Goal: Information Seeking & Learning: Check status

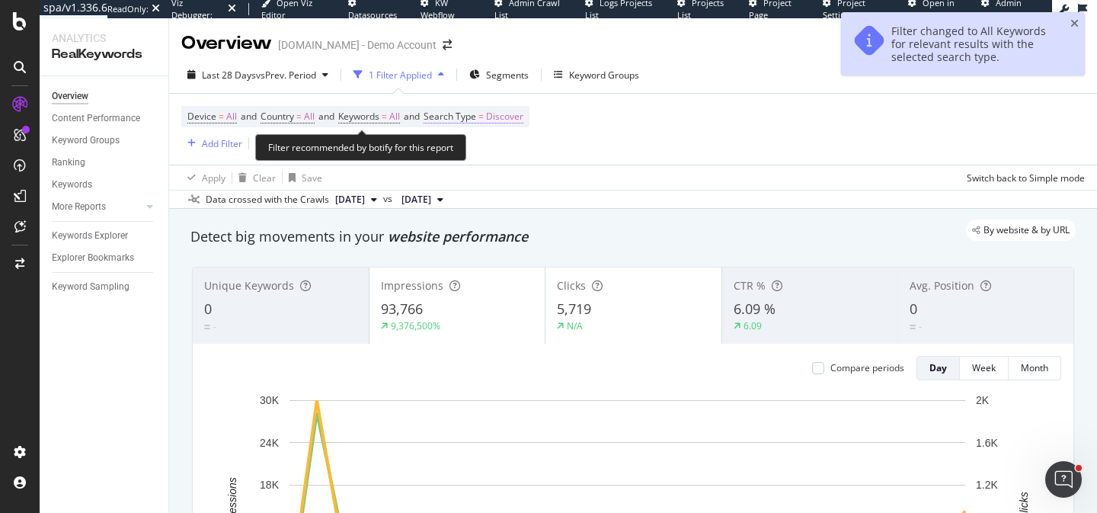
click at [502, 108] on span "Discover" at bounding box center [504, 116] width 37 height 21
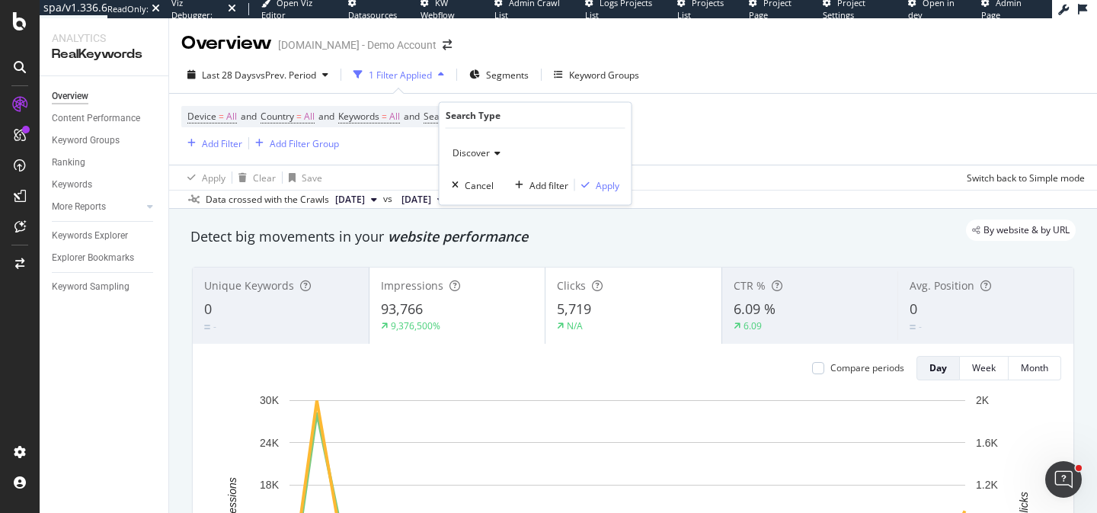
click at [484, 147] on span "Discover" at bounding box center [470, 152] width 37 height 13
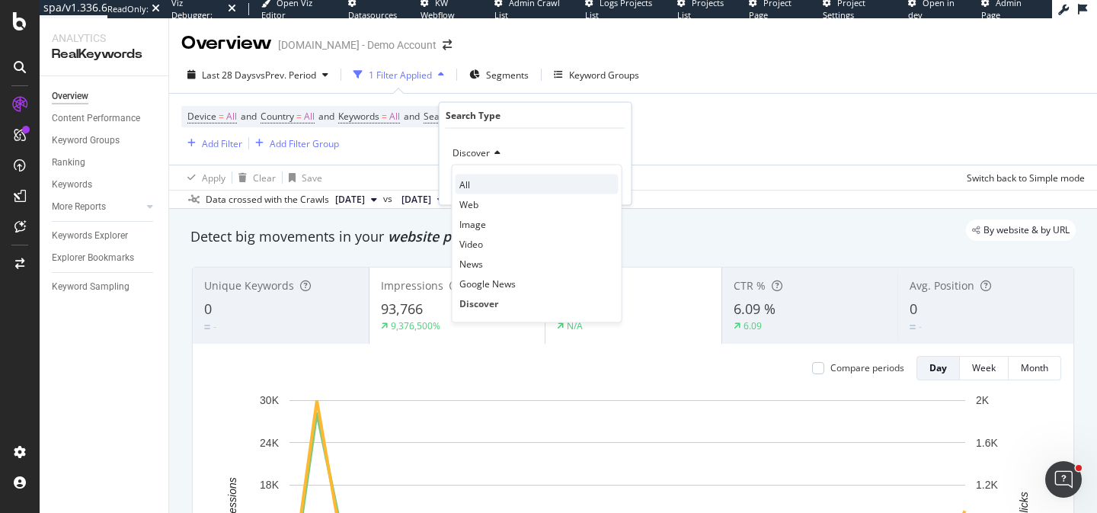
click at [465, 181] on span "All" at bounding box center [464, 183] width 11 height 13
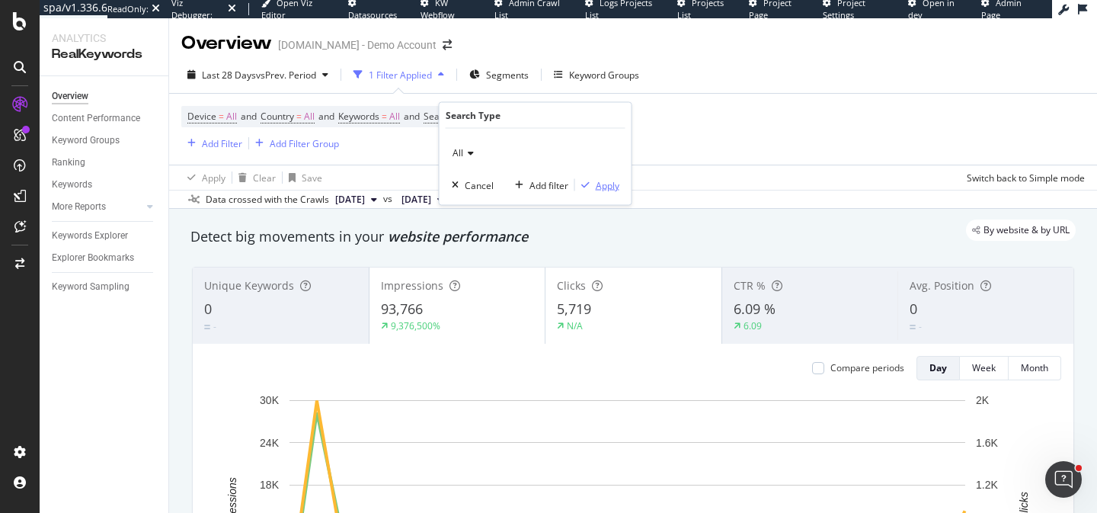
click at [614, 184] on div "Apply" at bounding box center [608, 184] width 24 height 13
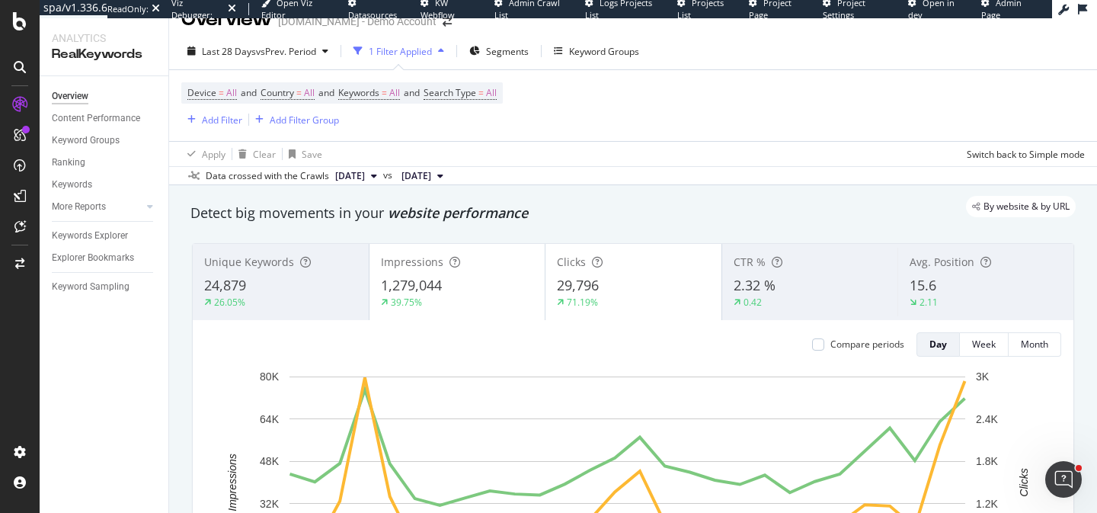
scroll to position [38, 0]
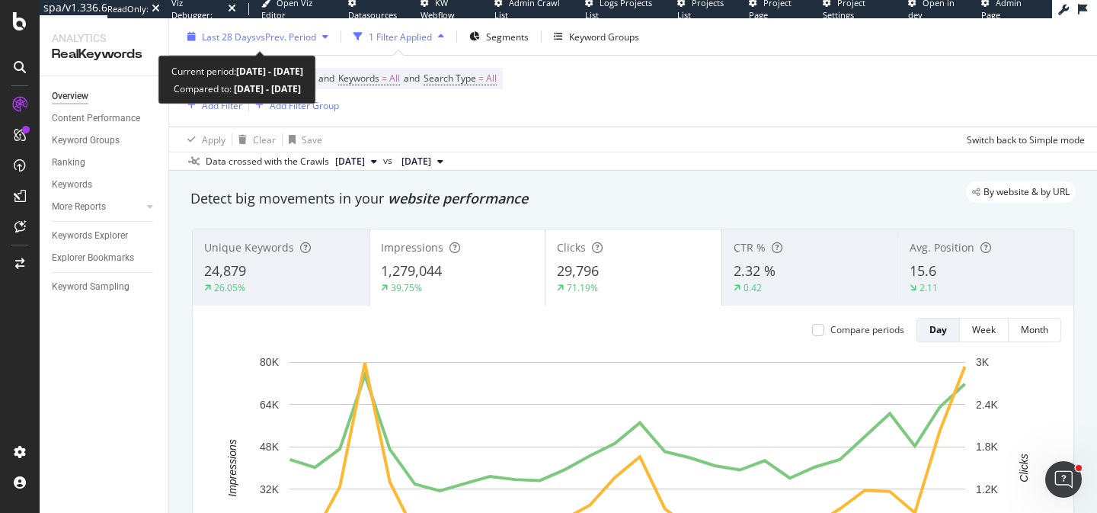
click at [294, 35] on span "vs Prev. Period" at bounding box center [286, 36] width 60 height 13
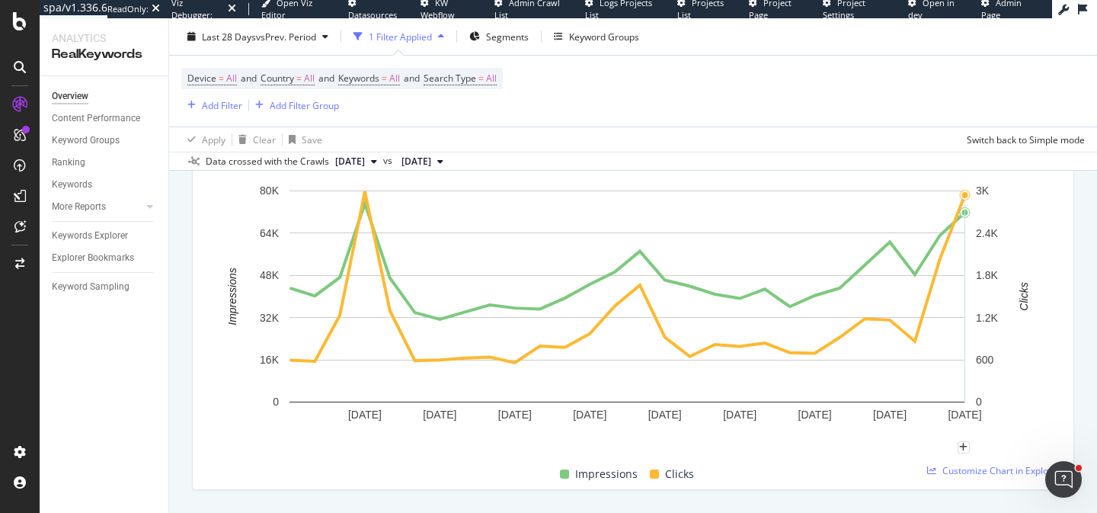
scroll to position [206, 0]
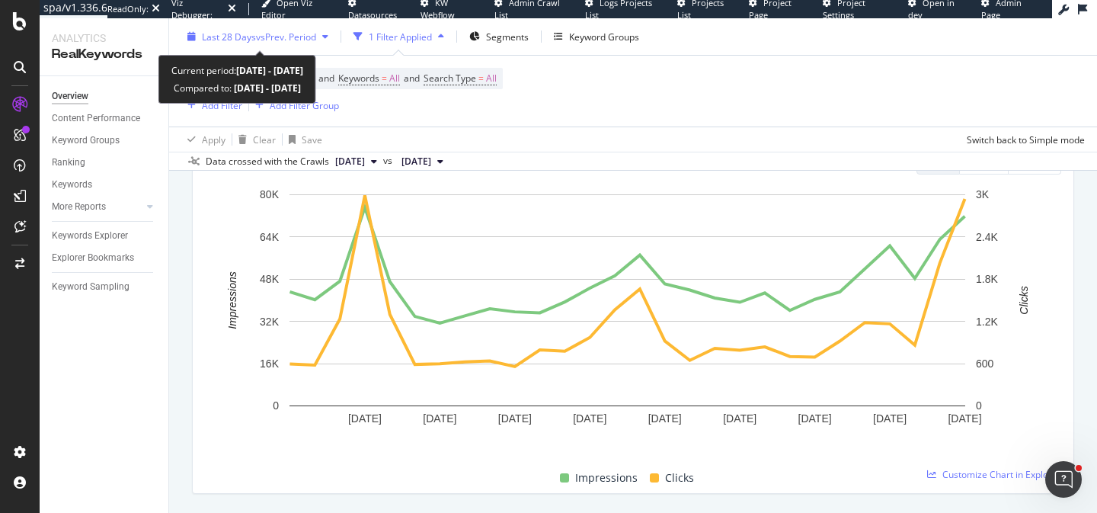
click at [253, 31] on span "Last 28 Days" at bounding box center [229, 36] width 54 height 13
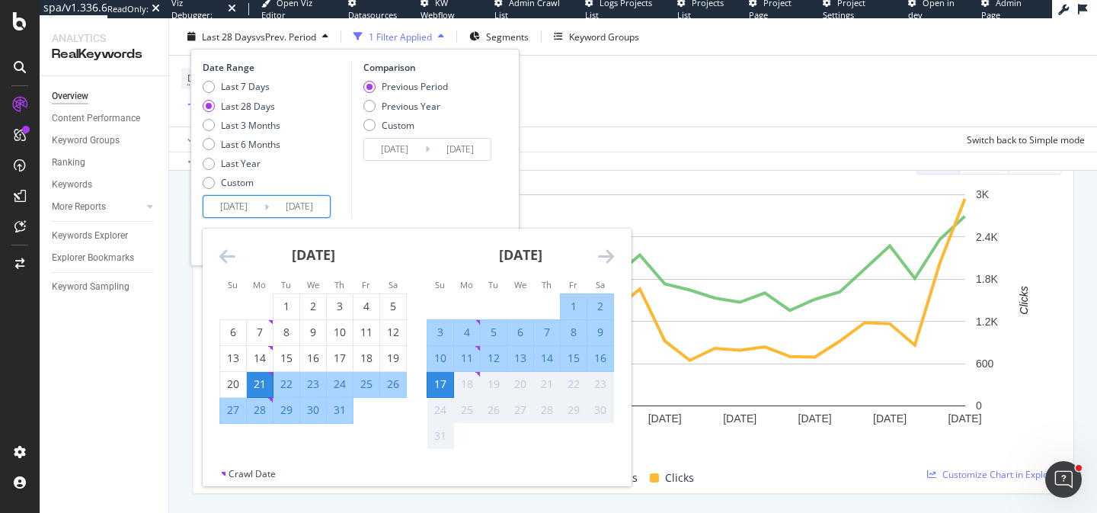
click at [261, 202] on input "[DATE]" at bounding box center [233, 206] width 61 height 21
click at [475, 378] on div "18" at bounding box center [467, 383] width 26 height 15
